Goal: Information Seeking & Learning: Learn about a topic

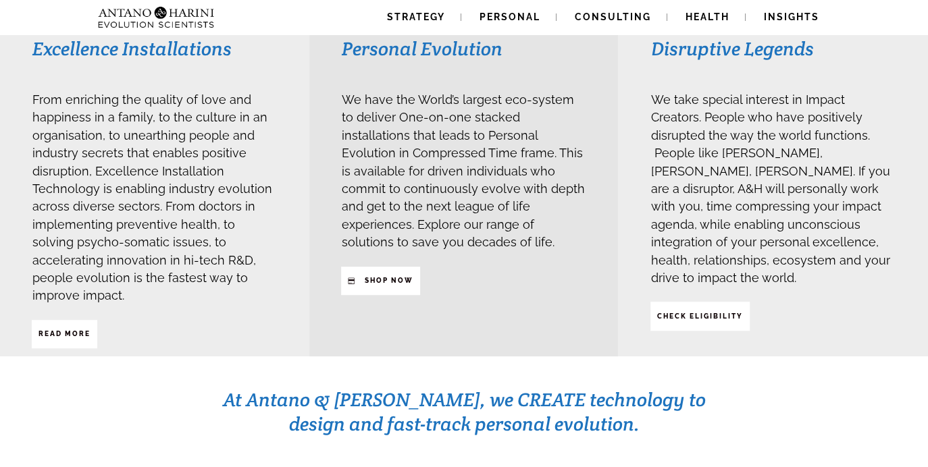
scroll to position [365, 0]
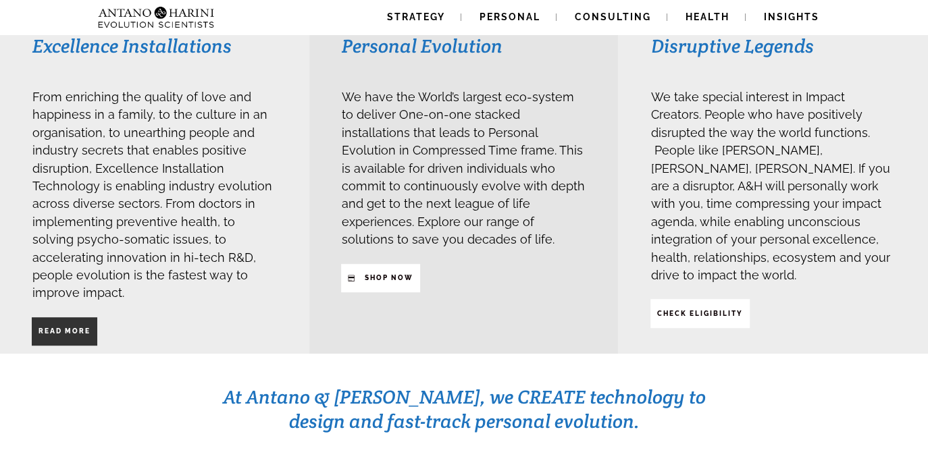
click at [78, 320] on span "Read More" at bounding box center [65, 331] width 52 height 23
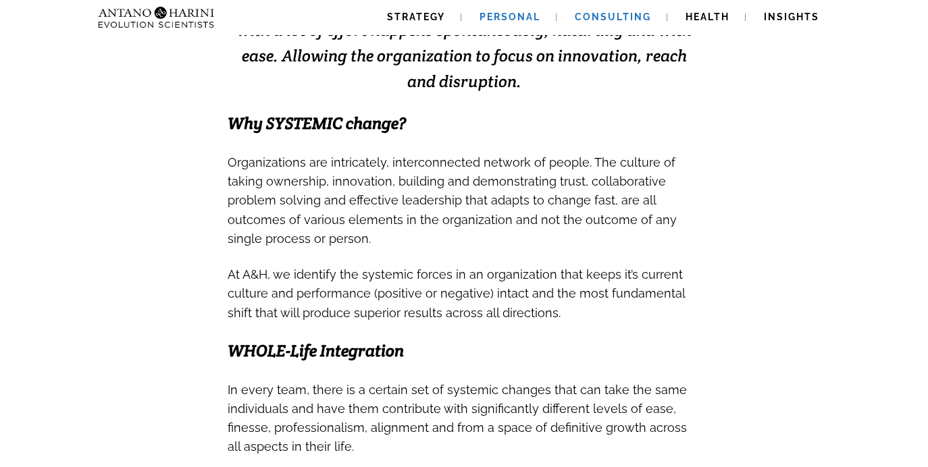
scroll to position [419, 0]
click at [517, 17] on span "Personal" at bounding box center [510, 16] width 61 height 11
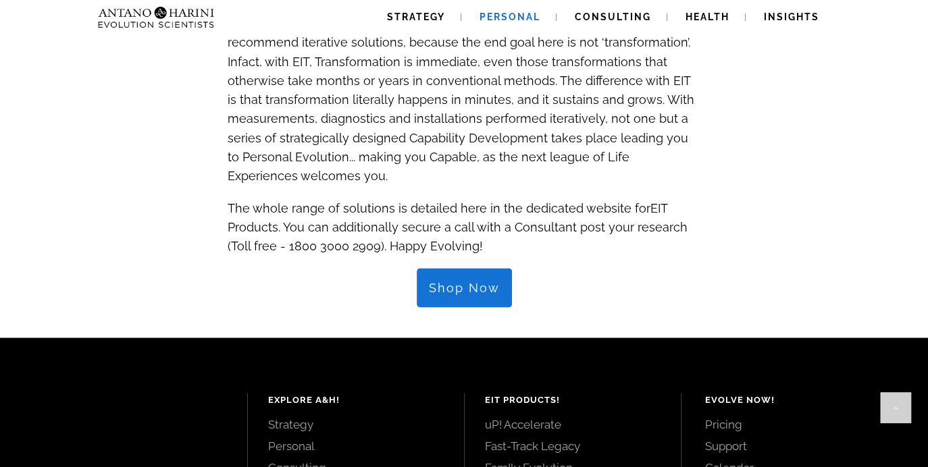
scroll to position [1410, 0]
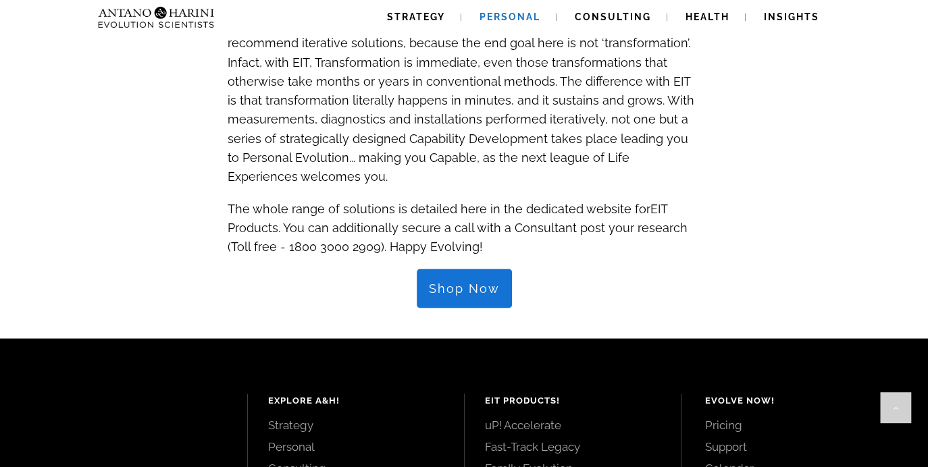
click at [464, 281] on span "Shop Now" at bounding box center [464, 288] width 71 height 15
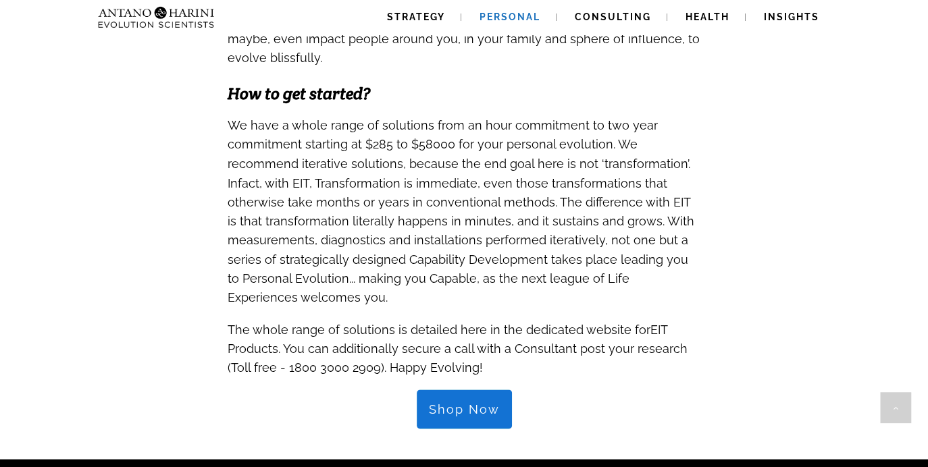
scroll to position [1288, 0]
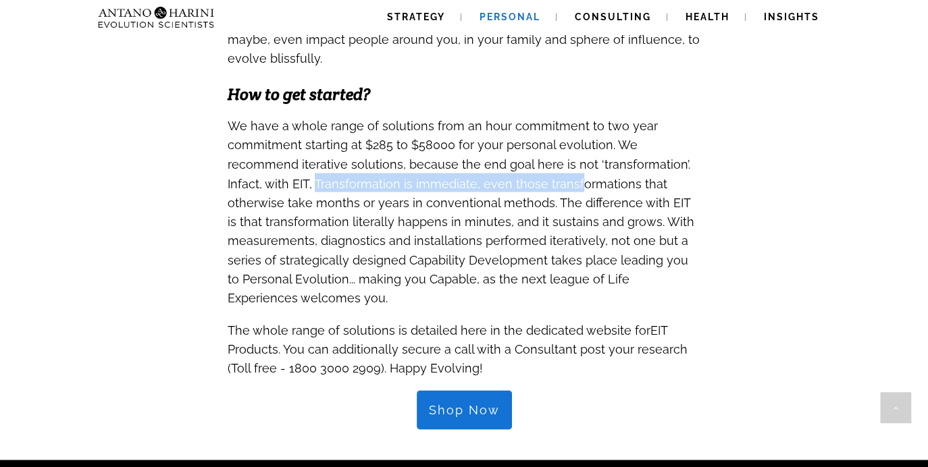
drag, startPoint x: 229, startPoint y: 135, endPoint x: 491, endPoint y: 141, distance: 262.2
click at [491, 141] on span "We have a whole range of solutions from an hour commitment to two year commitme…" at bounding box center [461, 212] width 467 height 186
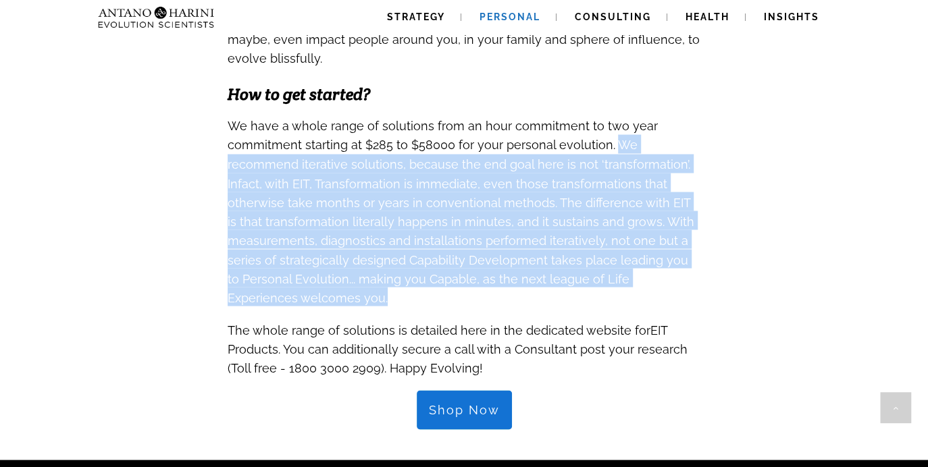
drag, startPoint x: 611, startPoint y: 97, endPoint x: 462, endPoint y: 243, distance: 209.2
click at [462, 243] on h3 "We have a whole range of solutions from an hour commitment to two year commitme…" at bounding box center [464, 211] width 473 height 190
copy span "We recommend iterative solutions, because the end goal here is not ‘transformat…"
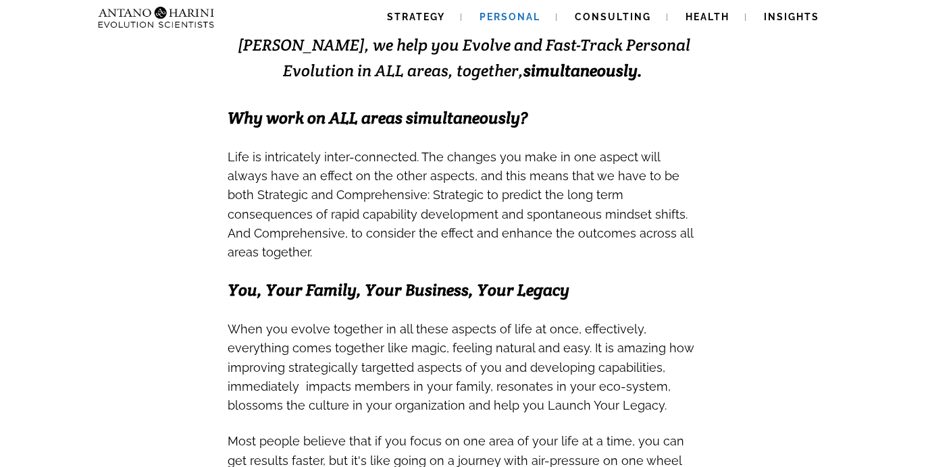
scroll to position [340, 0]
